Goal: Check status: Check status

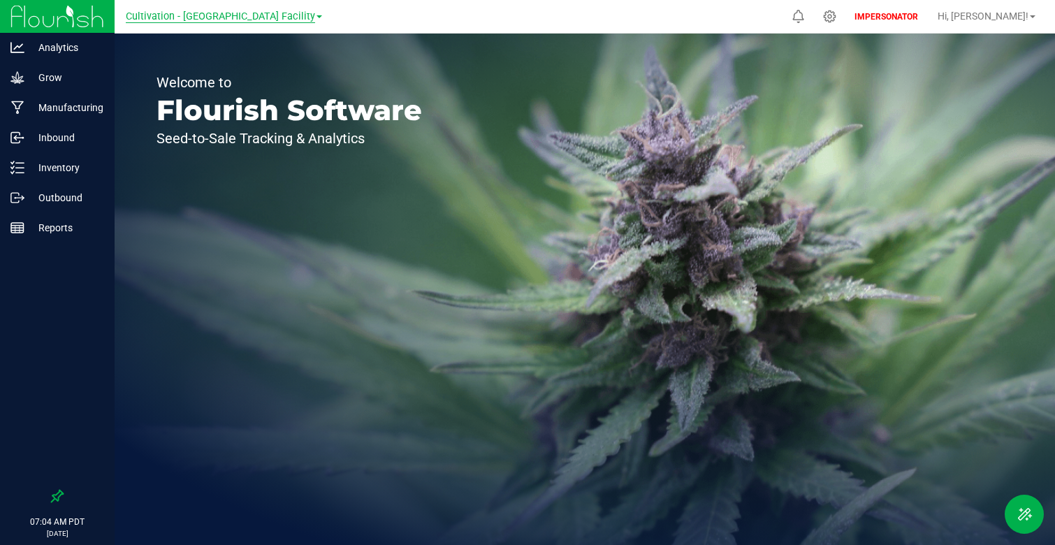
click at [171, 18] on span "Cultivation - [GEOGRAPHIC_DATA] Facility" at bounding box center [220, 16] width 189 height 13
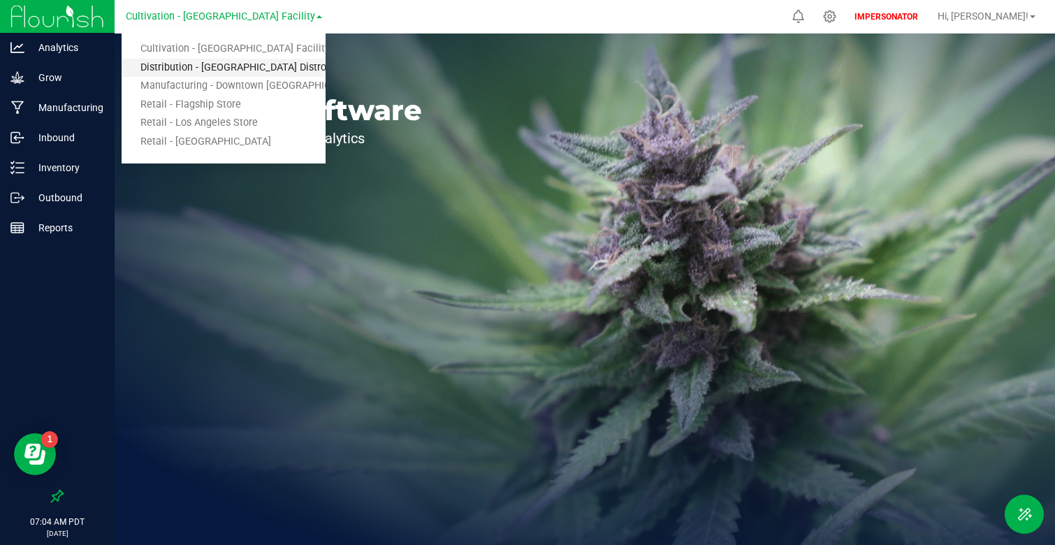
click at [215, 64] on link "Distribution - [GEOGRAPHIC_DATA] Distro" at bounding box center [224, 68] width 204 height 19
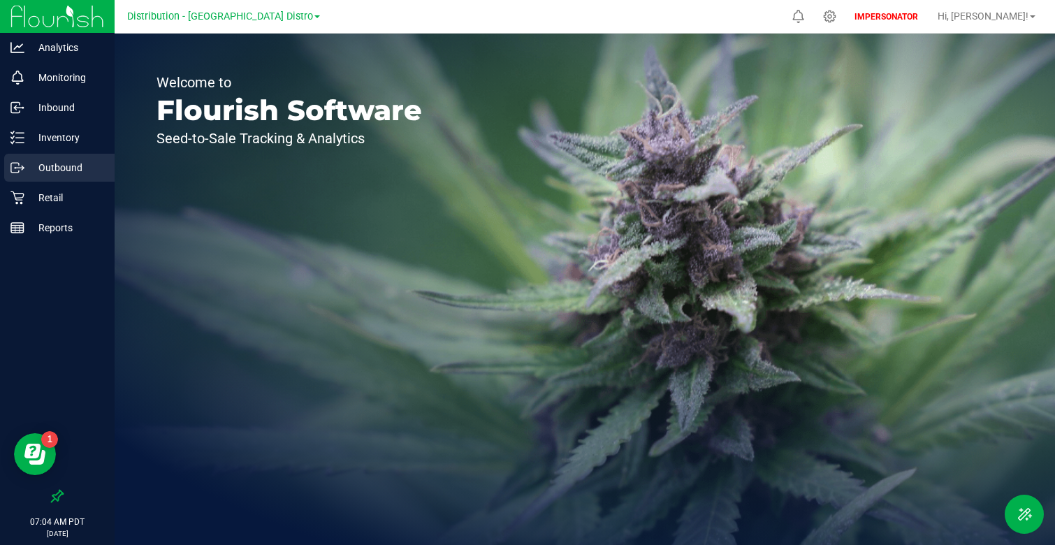
click at [63, 161] on p "Outbound" at bounding box center [66, 167] width 84 height 17
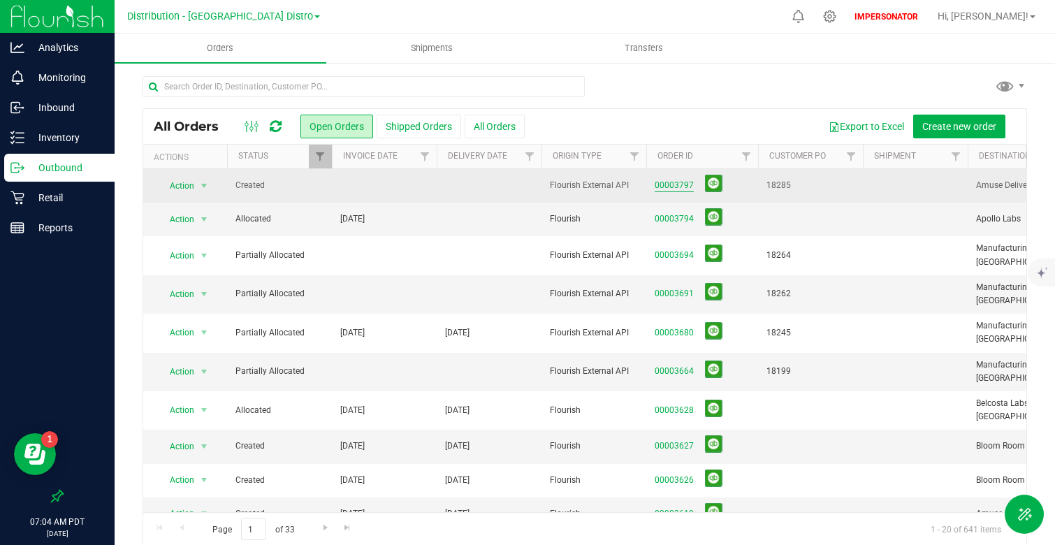
click at [670, 182] on link "00003797" at bounding box center [674, 185] width 39 height 13
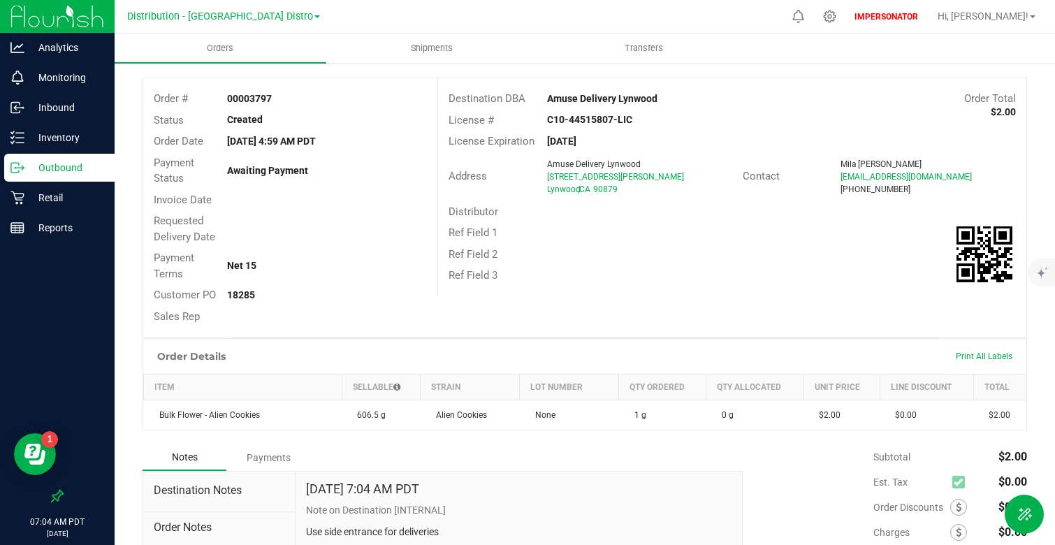
scroll to position [191, 0]
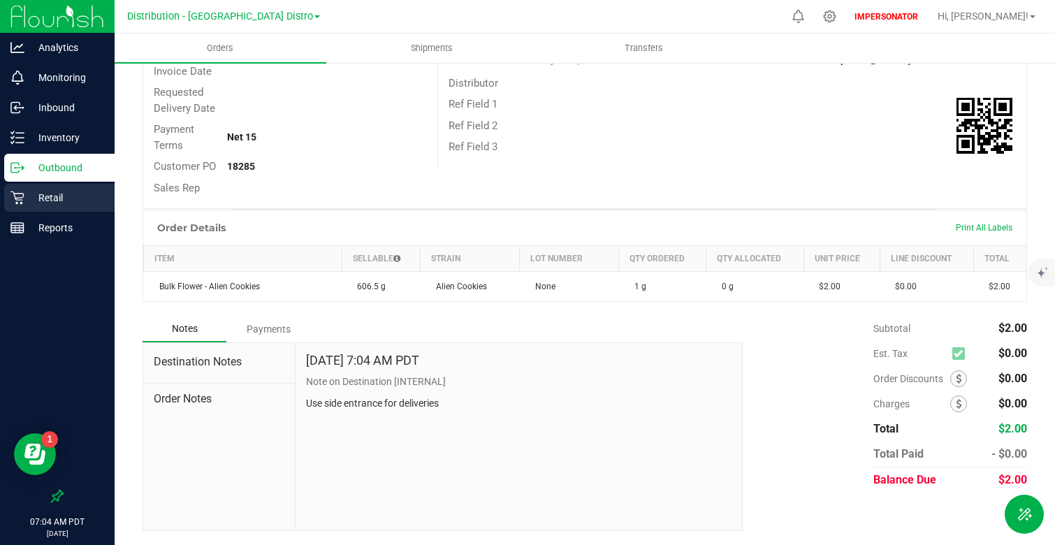
click at [77, 184] on div "Retail" at bounding box center [59, 198] width 110 height 28
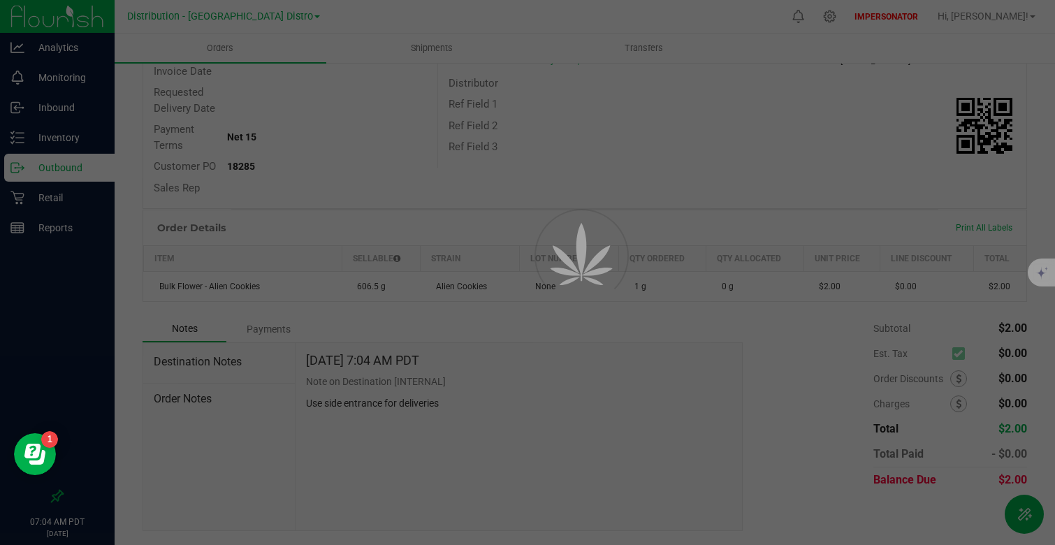
click at [78, 180] on div at bounding box center [527, 272] width 1055 height 545
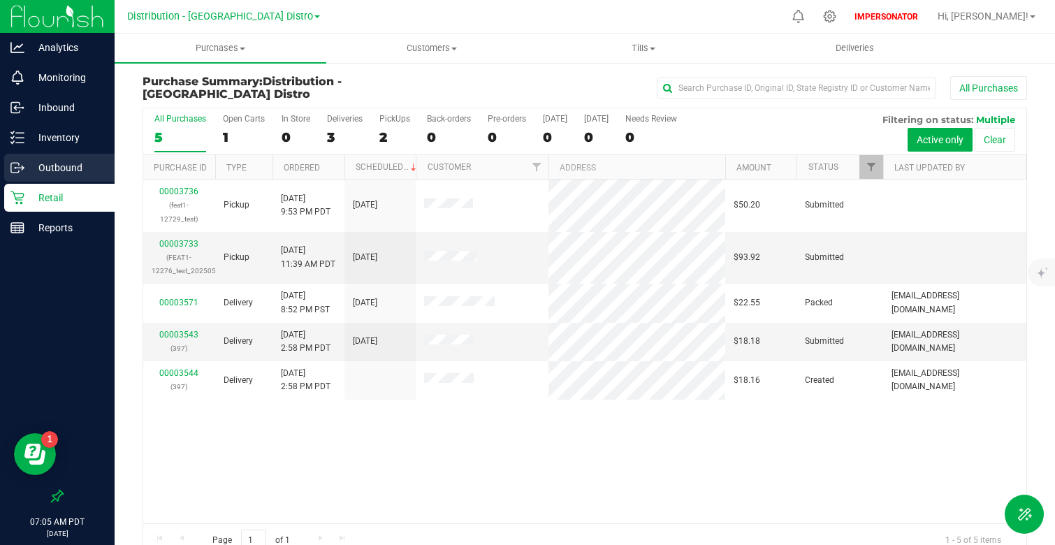
click at [71, 161] on p "Outbound" at bounding box center [66, 167] width 84 height 17
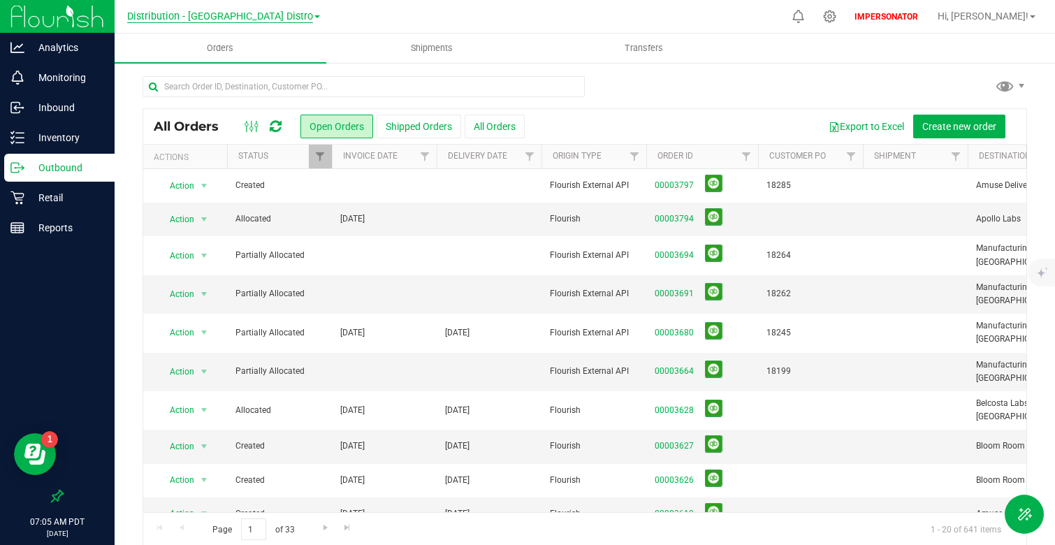
click at [233, 14] on span "Distribution - [GEOGRAPHIC_DATA] Distro" at bounding box center [220, 16] width 186 height 13
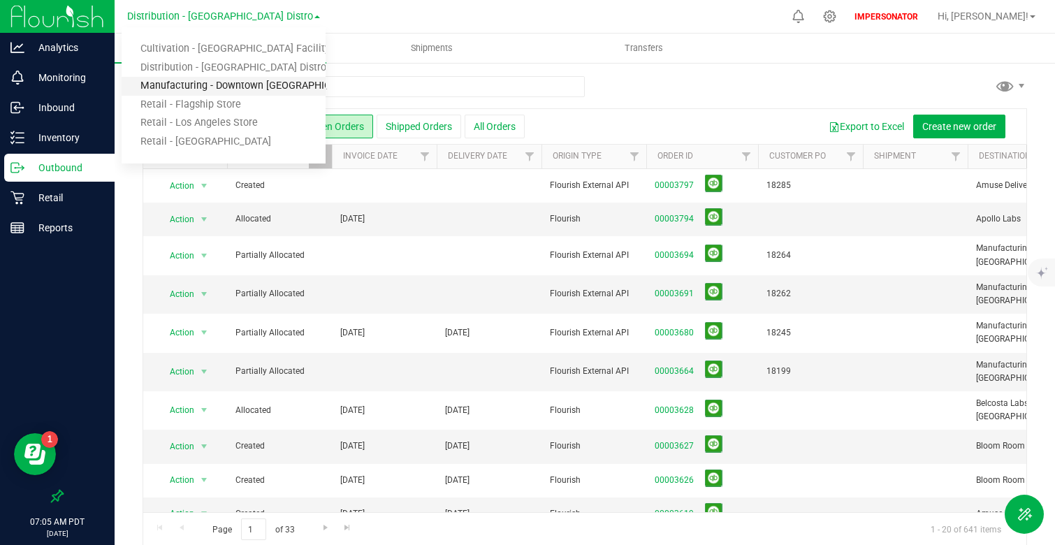
click at [276, 85] on link "Manufacturing - Downtown [GEOGRAPHIC_DATA]" at bounding box center [224, 86] width 204 height 19
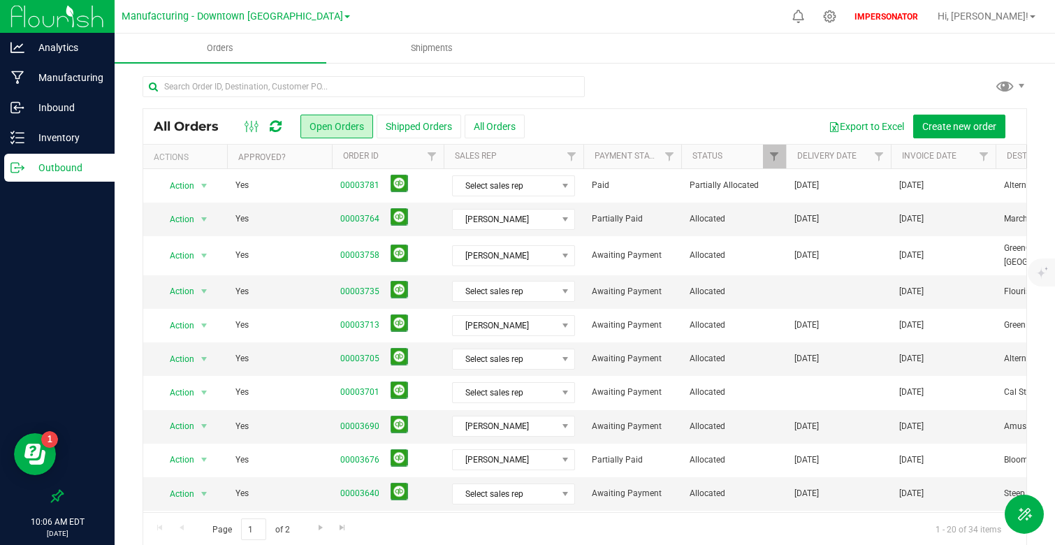
click at [621, 52] on ul "Orders Shipments" at bounding box center [642, 49] width 1055 height 30
click at [848, 8] on div at bounding box center [830, 16] width 35 height 30
click at [263, 20] on span "Manufacturing - Downtown [GEOGRAPHIC_DATA]" at bounding box center [233, 16] width 222 height 13
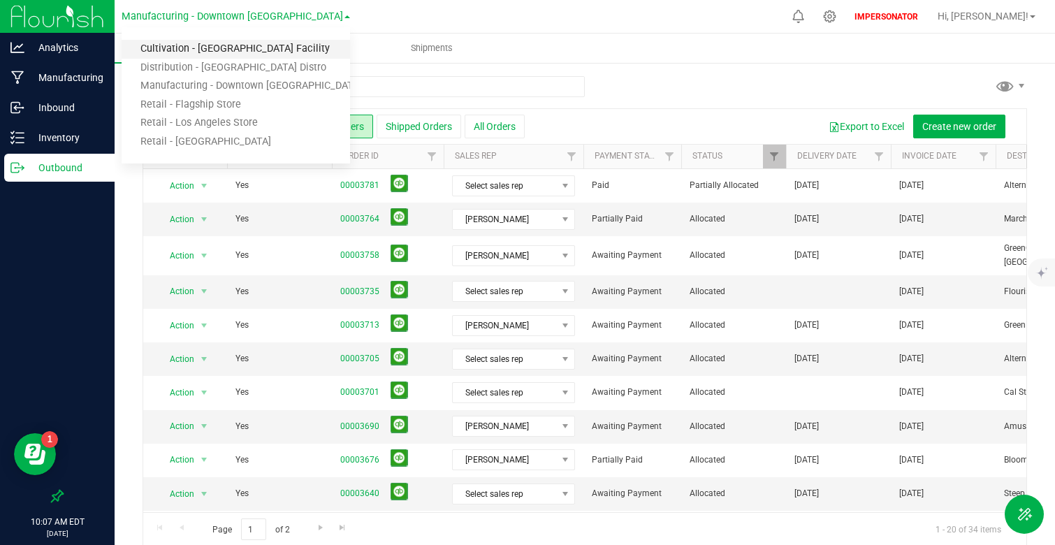
click at [226, 51] on link "Cultivation - [GEOGRAPHIC_DATA] Facility" at bounding box center [236, 49] width 229 height 19
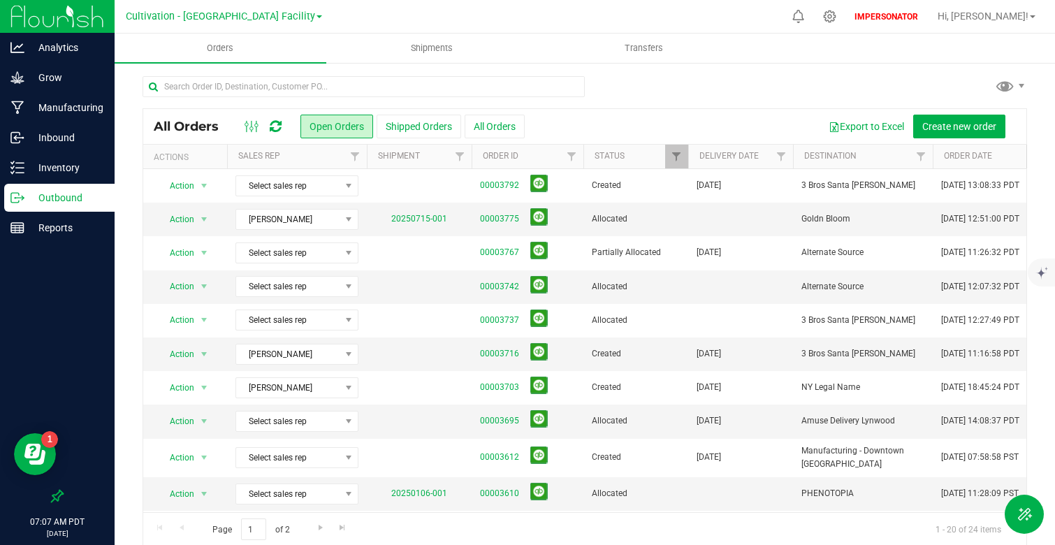
click at [235, 31] on nav "Cultivation - [GEOGRAPHIC_DATA] Facility Cultivation - [GEOGRAPHIC_DATA] Facili…" at bounding box center [585, 17] width 941 height 34
click at [235, 26] on div "Cultivation - [GEOGRAPHIC_DATA] Facility Cultivation - [GEOGRAPHIC_DATA] Facili…" at bounding box center [224, 17] width 204 height 22
click at [235, 23] on div "Cultivation - [GEOGRAPHIC_DATA] Facility Cultivation - [GEOGRAPHIC_DATA] Facili…" at bounding box center [224, 16] width 196 height 17
click at [235, 17] on span "Cultivation - [GEOGRAPHIC_DATA] Facility" at bounding box center [220, 16] width 189 height 13
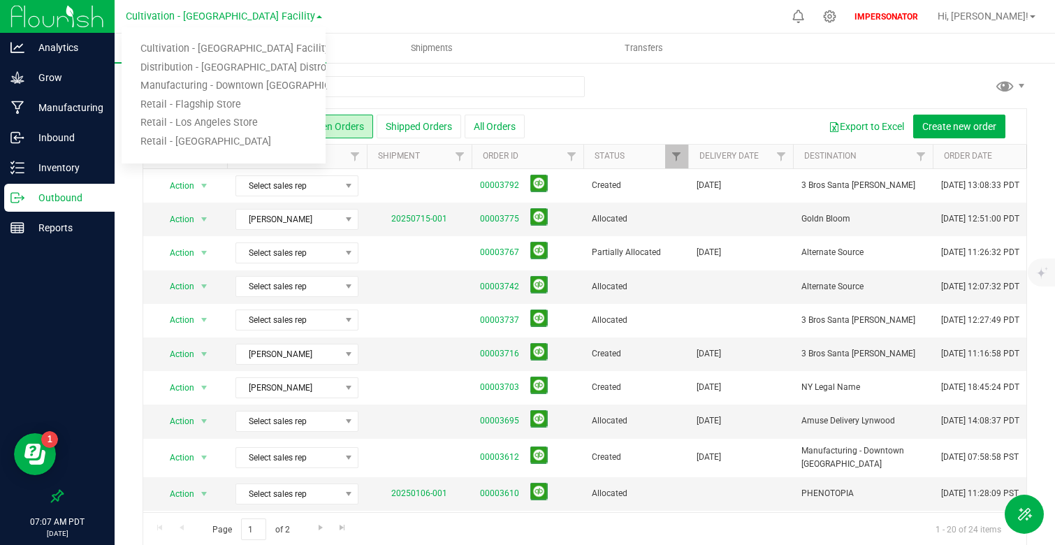
click at [603, 91] on div at bounding box center [585, 92] width 885 height 32
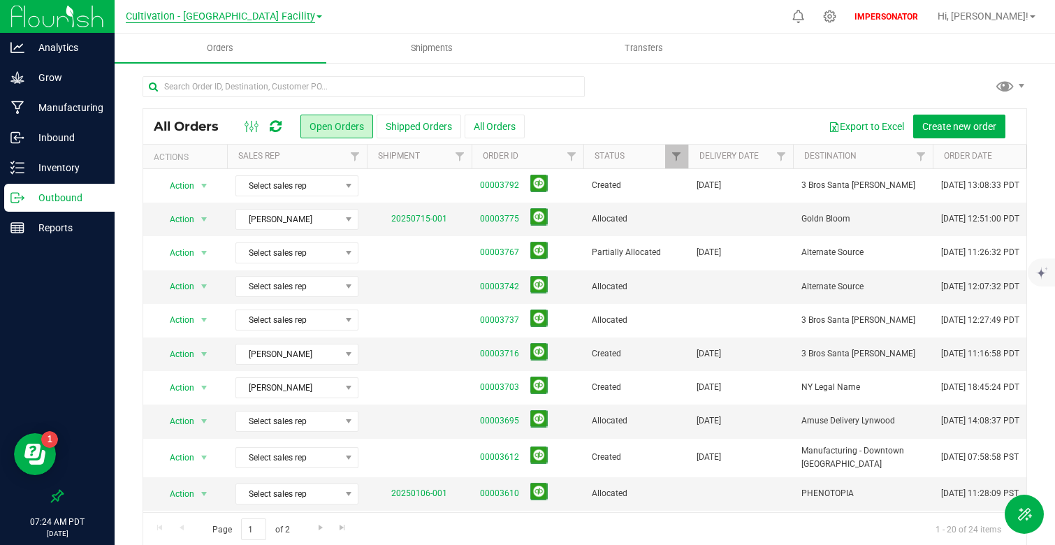
click at [247, 13] on span "Cultivation - [GEOGRAPHIC_DATA] Facility" at bounding box center [220, 16] width 189 height 13
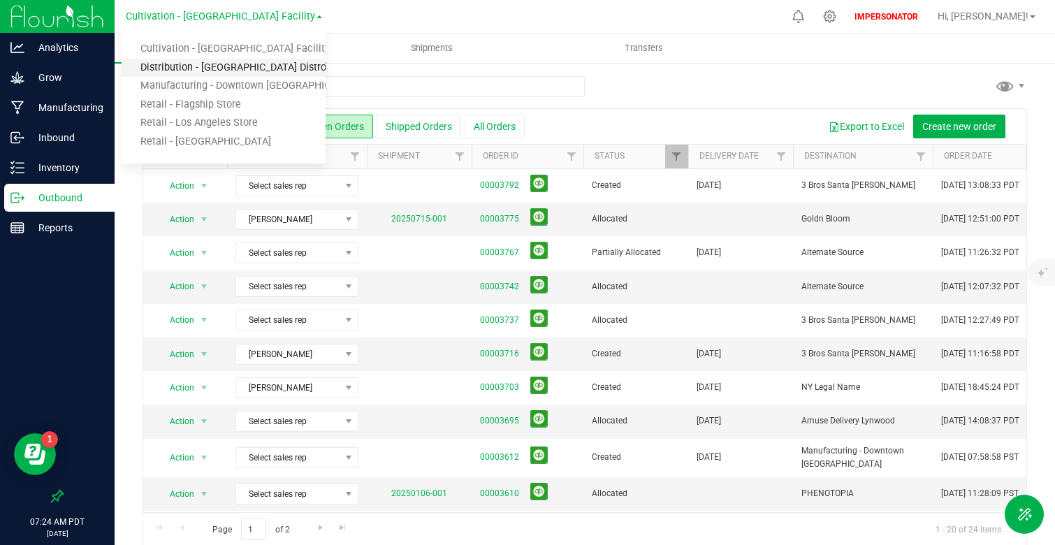
click at [230, 66] on link "Distribution - [GEOGRAPHIC_DATA] Distro" at bounding box center [224, 68] width 204 height 19
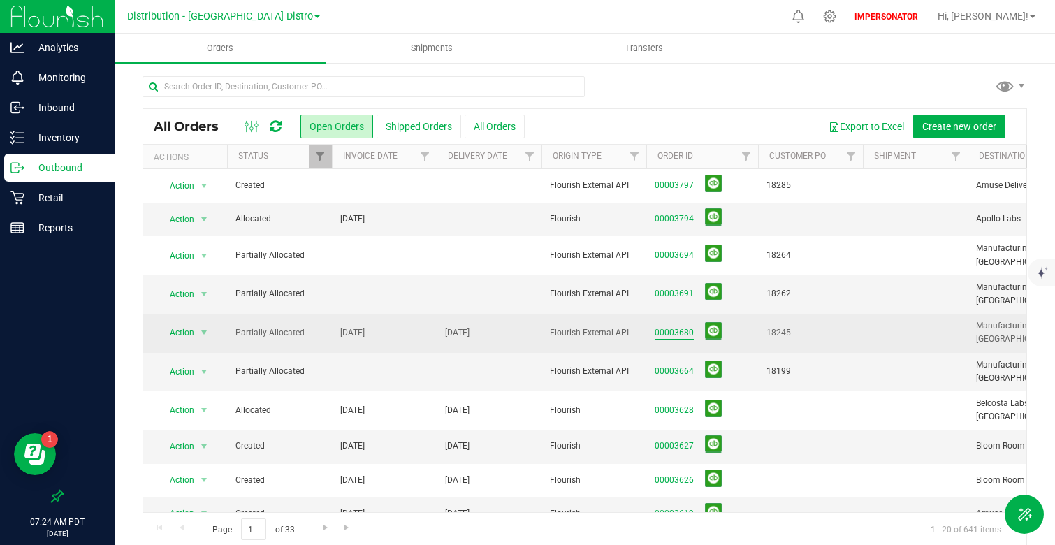
click at [684, 326] on link "00003680" at bounding box center [674, 332] width 39 height 13
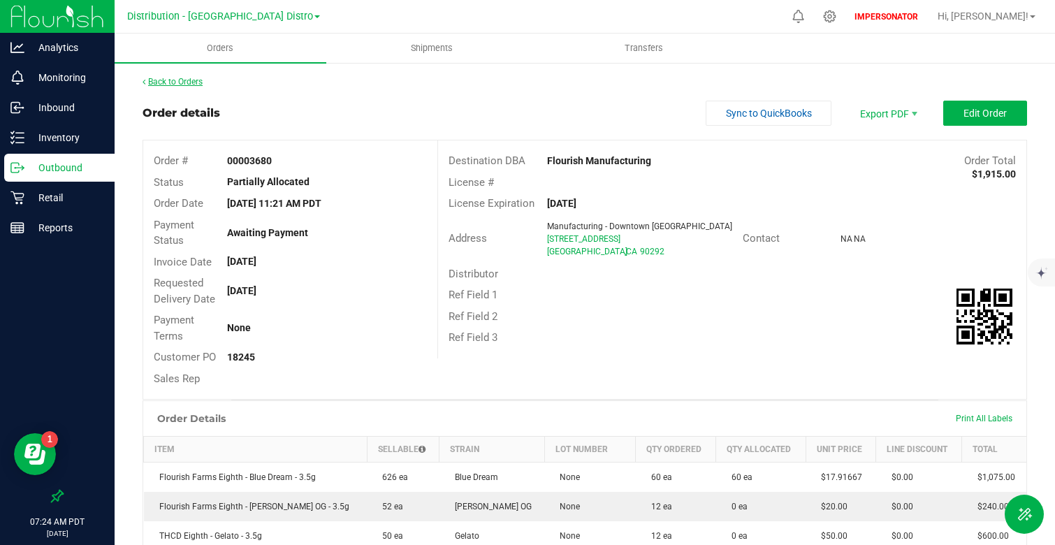
click at [178, 82] on link "Back to Orders" at bounding box center [173, 82] width 60 height 10
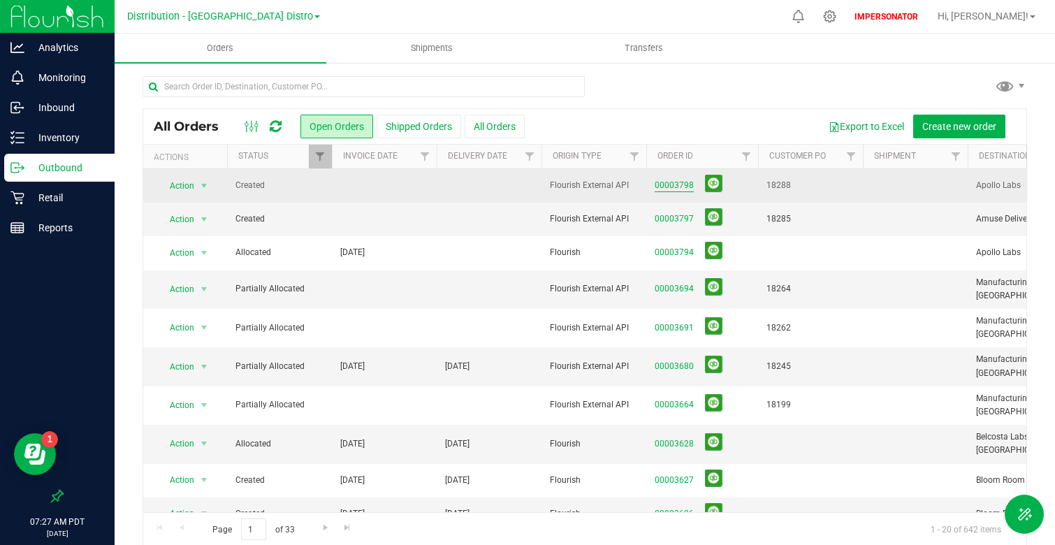
click at [661, 182] on link "00003798" at bounding box center [674, 185] width 39 height 13
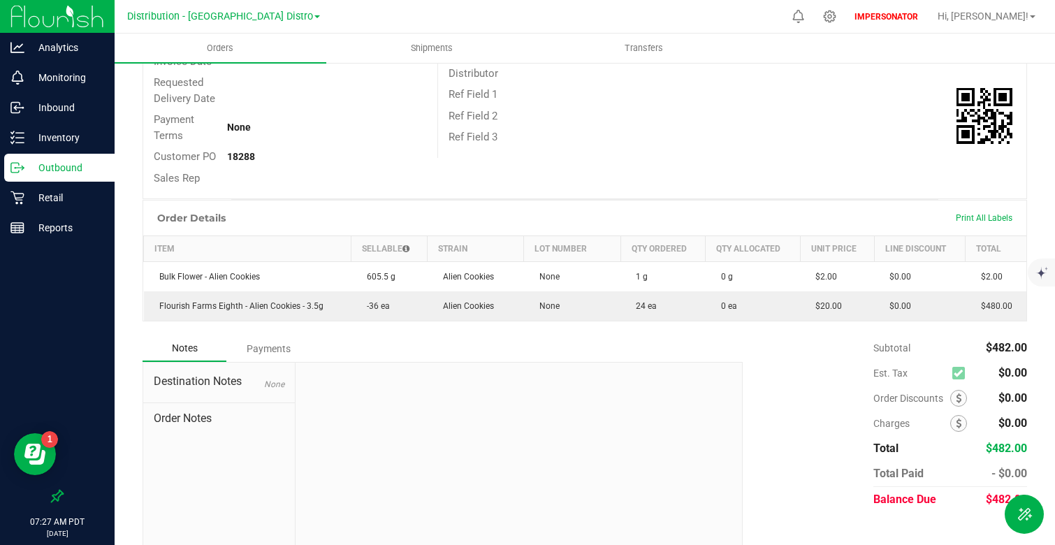
scroll to position [202, 0]
